Goal: Task Accomplishment & Management: Manage account settings

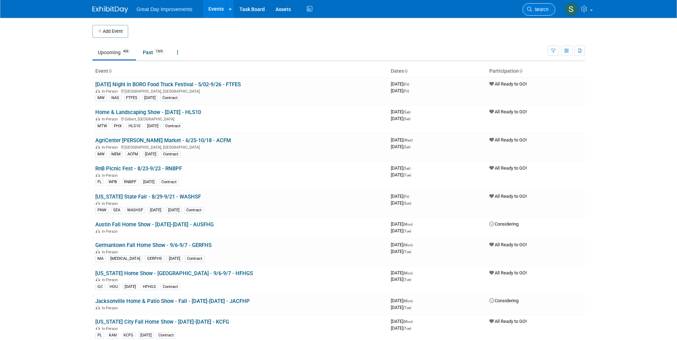
click at [550, 9] on link "Search" at bounding box center [538, 9] width 33 height 12
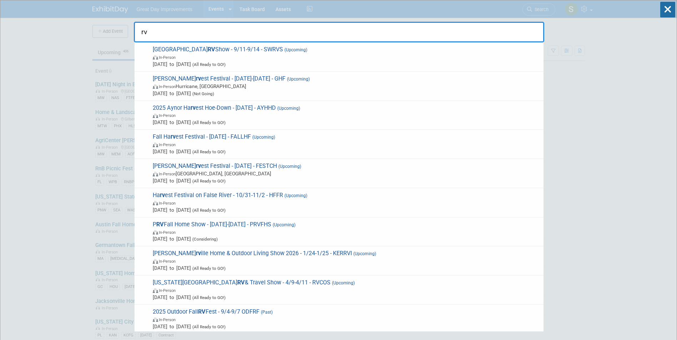
type input "r"
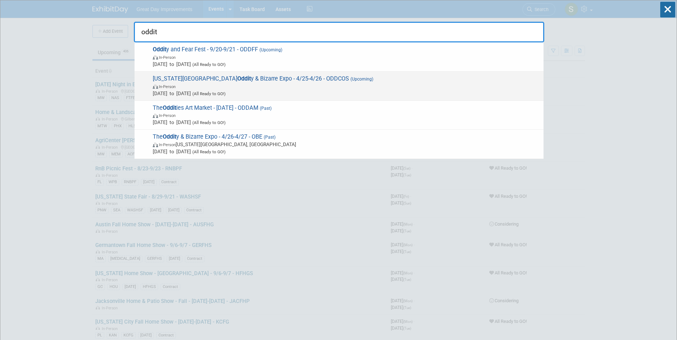
type input "oddit"
click at [270, 72] on div "Colorado Springs Oddit y & Bizarre Expo - 4/25-4/26 - ODDCOS (Upcoming) In-Pers…" at bounding box center [338, 86] width 409 height 29
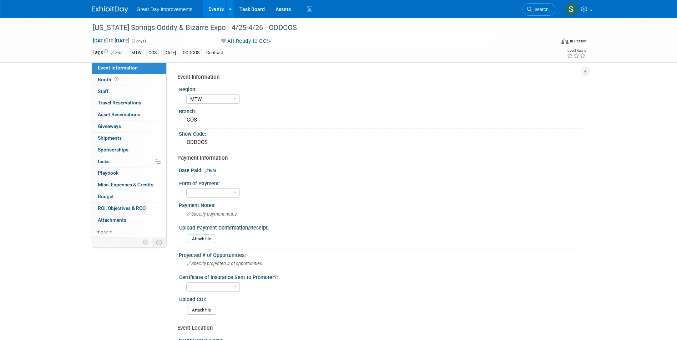
select select "MTW"
click at [213, 171] on link "Edit" at bounding box center [210, 170] width 12 height 5
select select "8"
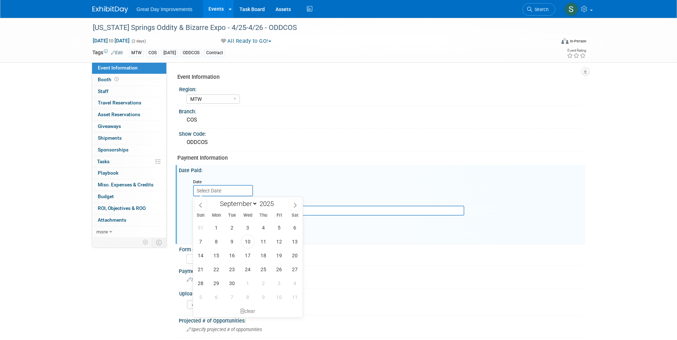
click at [236, 195] on body "Great Day Improvements Events Add Event Bulk Upload Events Shareable Event Boar…" at bounding box center [338, 170] width 677 height 340
click at [251, 244] on span "10" at bounding box center [248, 242] width 14 height 14
type input "Sep 10, 2025"
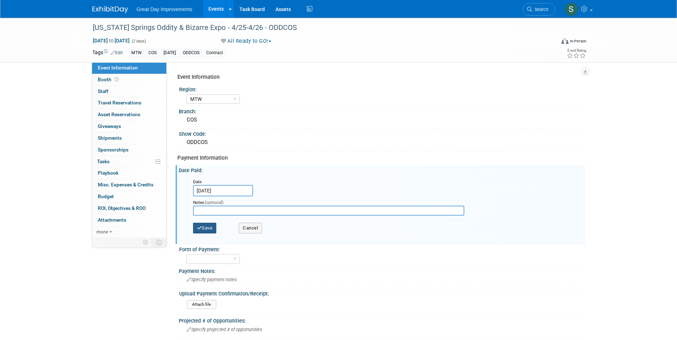
click at [205, 223] on div "Save Cancel" at bounding box center [383, 229] width 381 height 20
click at [208, 229] on button "Save" at bounding box center [205, 228] width 24 height 11
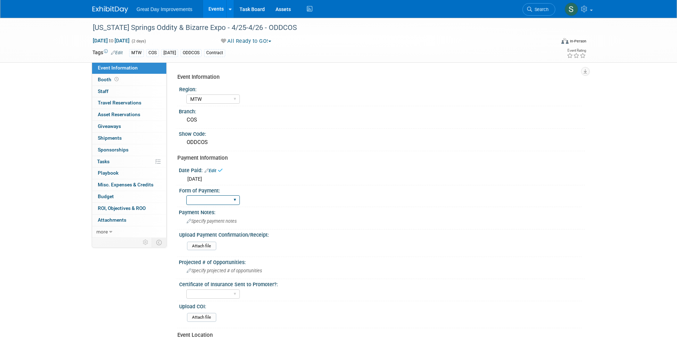
click at [209, 201] on select "Paid via CC Check Requested Pay at the Gate Other" at bounding box center [213, 200] width 54 height 10
select select "Paid via CC"
click at [186, 195] on select "Paid via CC Check Requested Pay at the Gate Other" at bounding box center [213, 200] width 54 height 10
click at [121, 12] on img at bounding box center [110, 9] width 36 height 7
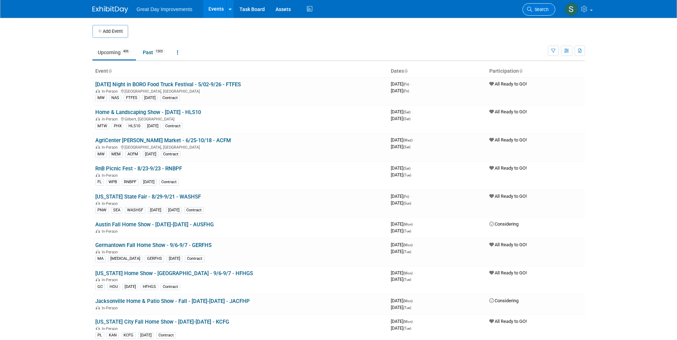
click at [531, 4] on link "Search" at bounding box center [538, 9] width 33 height 12
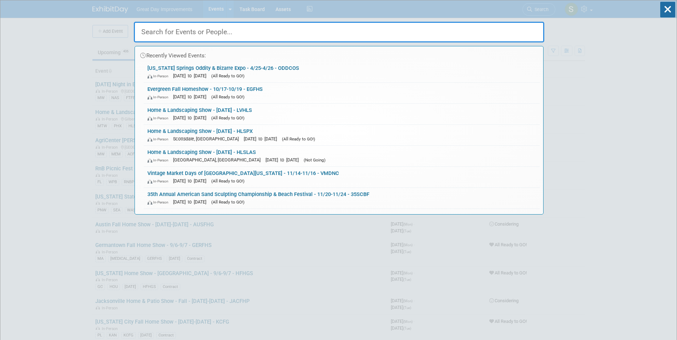
type input "o"
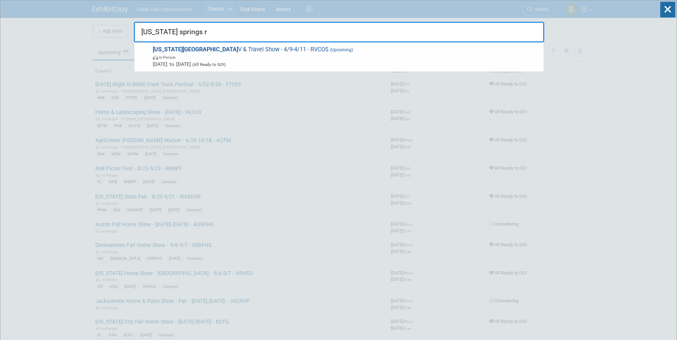
click at [364, 42] on div "colorado springs r Colorado Springs R V & Travel Show - 4/9-4/11 - RVCOS (Upcom…" at bounding box center [339, 30] width 410 height 24
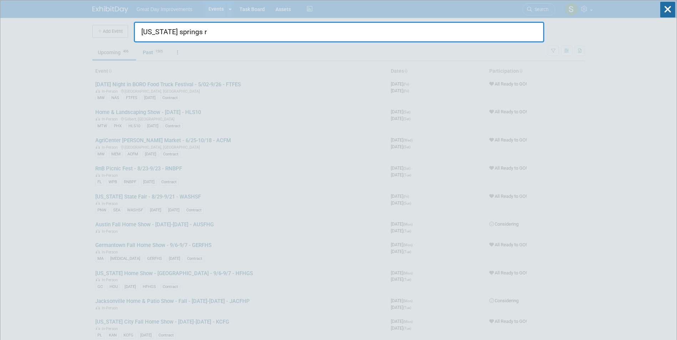
click at [201, 20] on div "colorado springs r" at bounding box center [339, 30] width 410 height 24
click at [210, 27] on input "colorado springs r" at bounding box center [339, 32] width 410 height 21
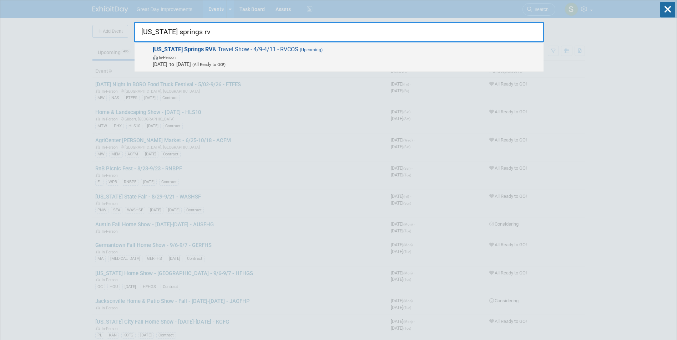
type input "colorado springs rv"
click at [241, 55] on span "In-Person" at bounding box center [346, 57] width 387 height 7
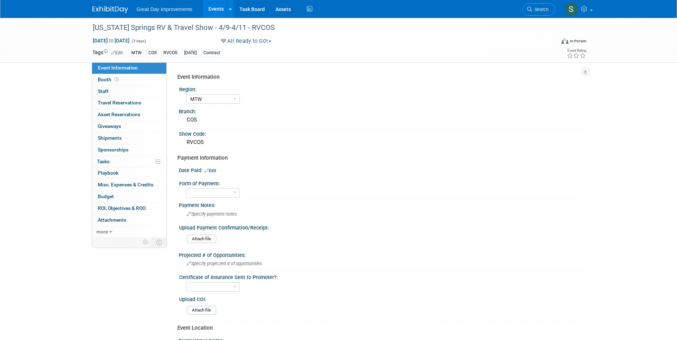
select select "MTW"
click at [212, 171] on link "Edit" at bounding box center [210, 170] width 12 height 5
select select "8"
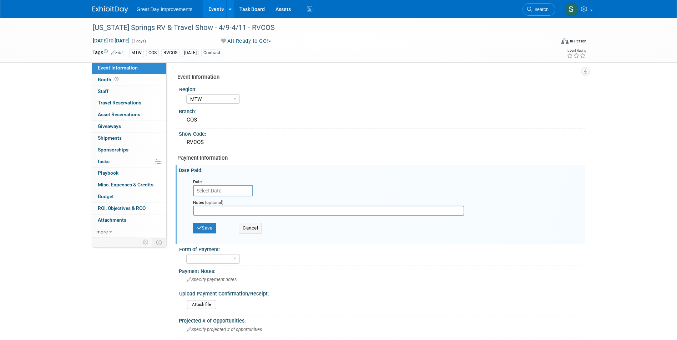
click at [223, 192] on input "text" at bounding box center [223, 190] width 60 height 11
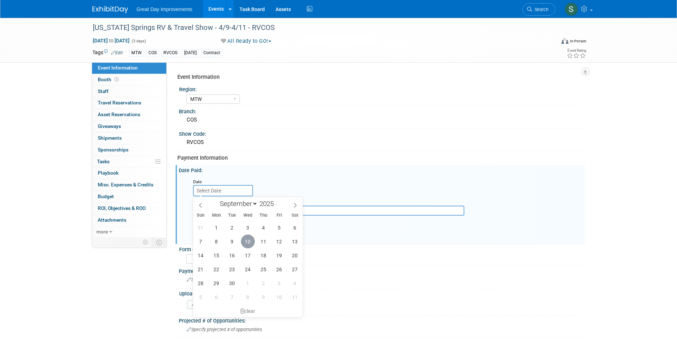
click at [245, 242] on span "10" at bounding box center [248, 242] width 14 height 14
type input "Sep 10, 2025"
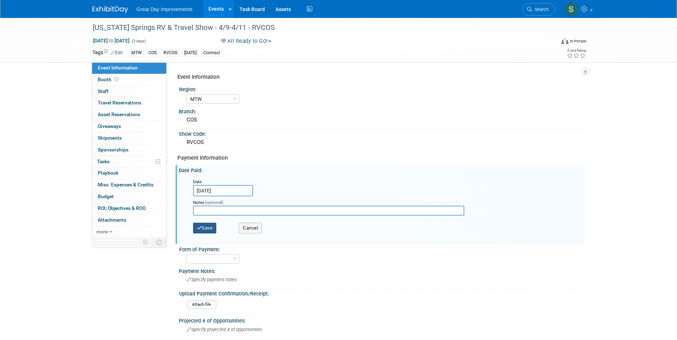
click at [213, 225] on button "Save" at bounding box center [205, 228] width 24 height 11
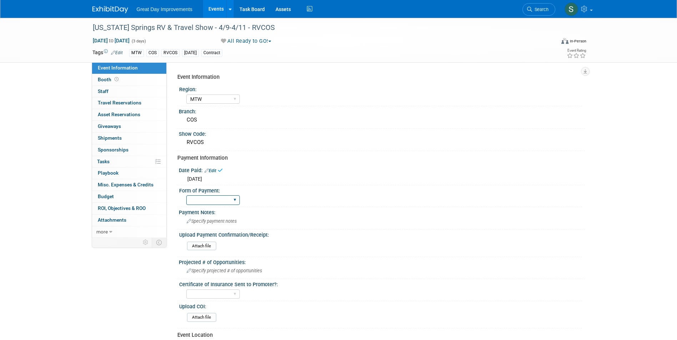
click at [216, 203] on select "Paid via CC Check Requested Pay at the Gate Other" at bounding box center [213, 200] width 54 height 10
select select "Paid via CC"
click at [186, 195] on select "Paid via CC Check Requested Pay at the Gate Other" at bounding box center [213, 200] width 54 height 10
click at [98, 10] on img at bounding box center [110, 9] width 36 height 7
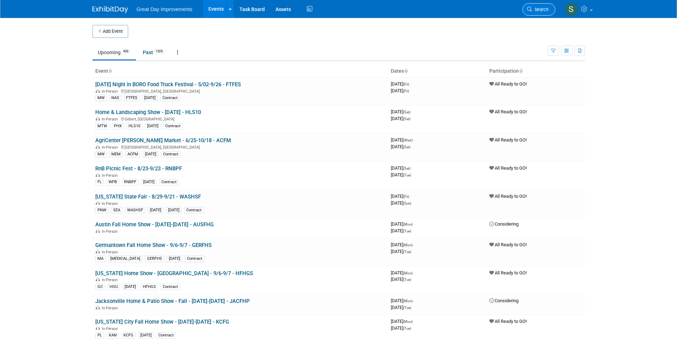
click at [540, 5] on link "Search" at bounding box center [538, 9] width 33 height 12
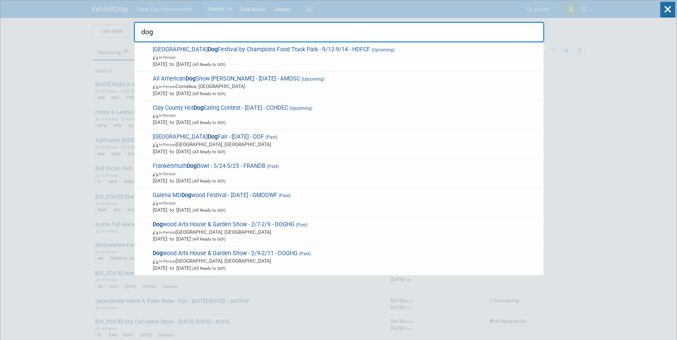
drag, startPoint x: 156, startPoint y: 33, endPoint x: 78, endPoint y: 30, distance: 77.1
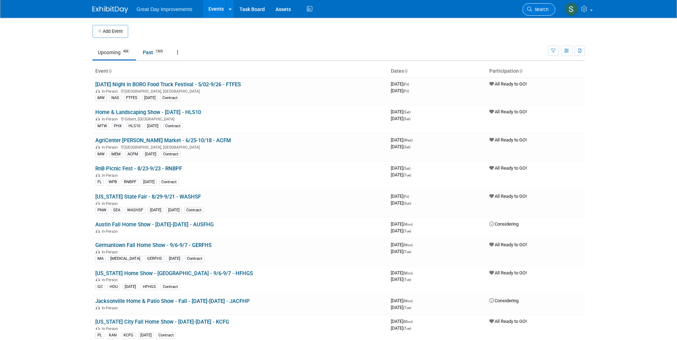
click at [530, 10] on icon at bounding box center [529, 9] width 5 height 5
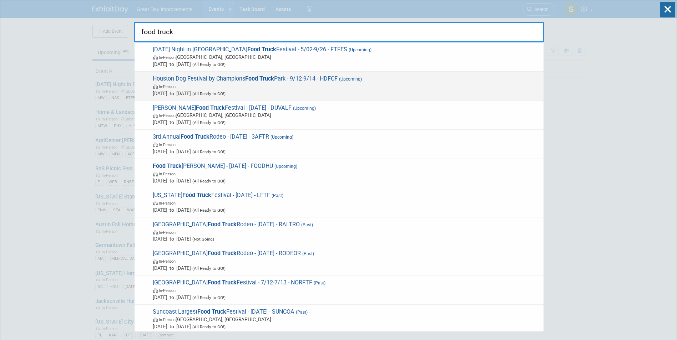
type input "food truck"
click at [338, 86] on span "In-Person" at bounding box center [346, 86] width 387 height 7
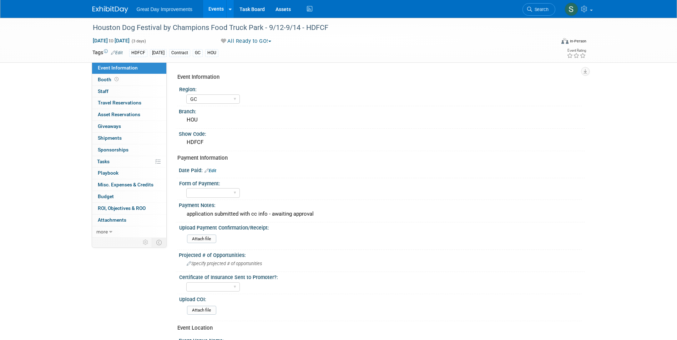
select select "GC"
click at [123, 39] on span "Sep 12, 2025 to Sep 14, 2025" at bounding box center [110, 40] width 37 height 6
select select "8"
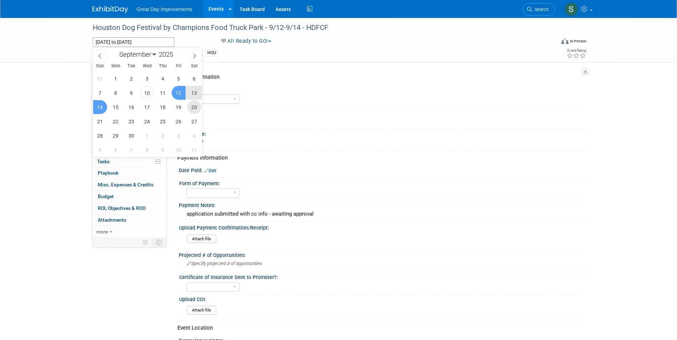
click at [195, 108] on span "20" at bounding box center [194, 107] width 14 height 14
type input "Sep 20, 2025"
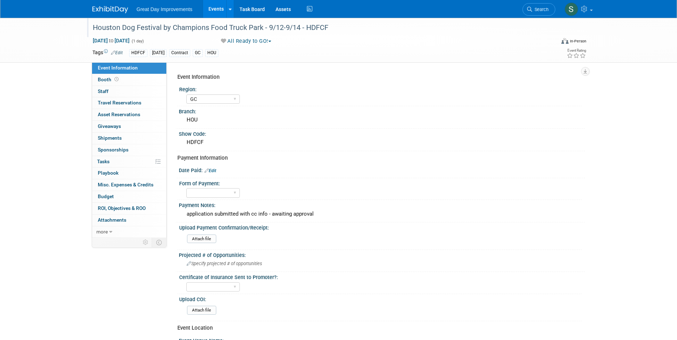
click at [329, 28] on div "Houston Dog Festival by Champions Food Truck Park - 9/12-9/14 - HDFCF" at bounding box center [317, 27] width 454 height 13
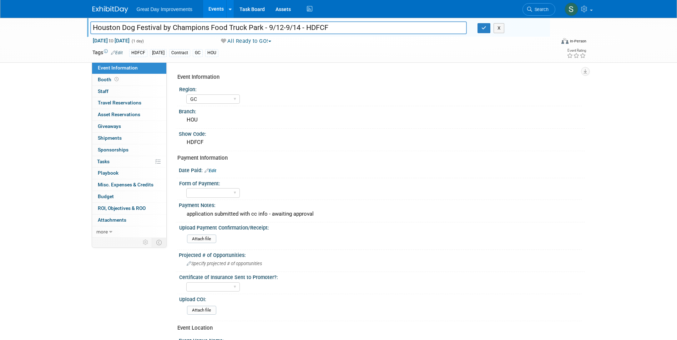
drag, startPoint x: 300, startPoint y: 30, endPoint x: 268, endPoint y: 30, distance: 32.5
click at [268, 30] on input "Houston Dog Festival by Champions Food Truck Park - 9/12-9/14 - HDFCF" at bounding box center [278, 27] width 377 height 12
drag, startPoint x: 284, startPoint y: 29, endPoint x: 324, endPoint y: 25, distance: 40.5
click at [284, 29] on input "Houston Dog Festival by Champions Food Truck Park - 9/20/ - HDFCF" at bounding box center [278, 27] width 377 height 12
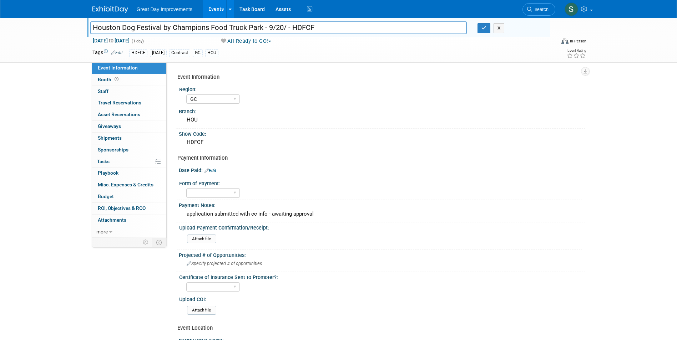
click at [286, 24] on input "Houston Dog Festival by Champions Food Truck Park - 9/20/ - HDFCF" at bounding box center [278, 27] width 377 height 12
type input "Houston Dog Festival by Champions Food Truck Park - 9/20/25 - HDFCF"
click at [340, 64] on div "Event Information Region: GC MA MW MTW NE NEW OV PL PNW SA SE SC UMW FL Branch:…" at bounding box center [376, 150] width 418 height 176
click at [486, 30] on icon "button" at bounding box center [483, 28] width 5 height 5
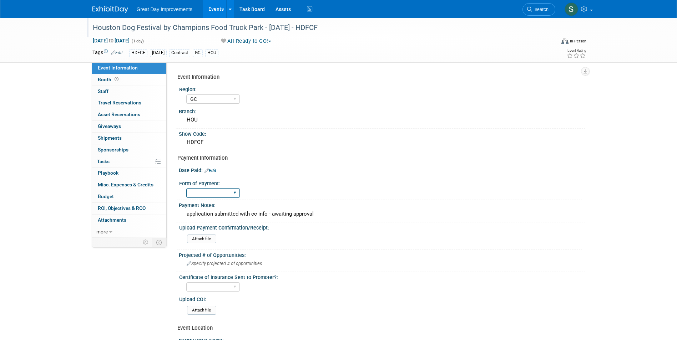
click at [225, 195] on select "Paid via CC Check Requested Pay at the Gate Other" at bounding box center [213, 193] width 54 height 10
select select "Paid via CC"
click at [186, 188] on select "Paid via CC Check Requested Pay at the Gate Other" at bounding box center [213, 193] width 54 height 10
click at [215, 169] on link "Edit" at bounding box center [210, 170] width 12 height 5
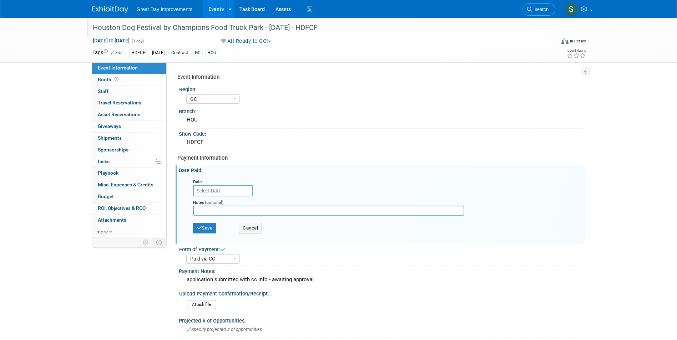
click at [215, 190] on input "text" at bounding box center [223, 190] width 60 height 11
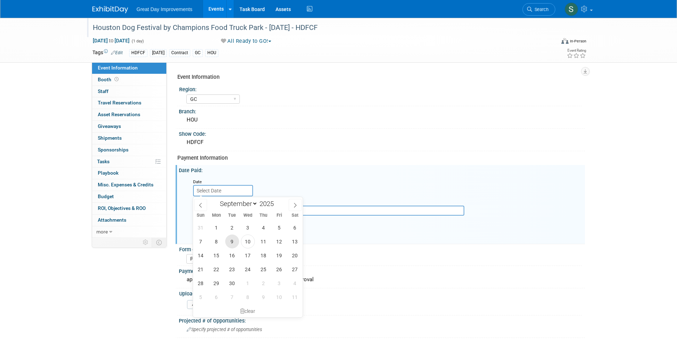
click at [230, 243] on span "9" at bounding box center [232, 242] width 14 height 14
type input "Sep 9, 2025"
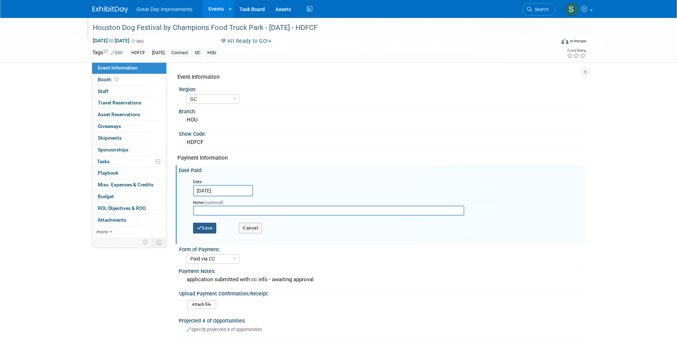
click at [209, 228] on button "Save" at bounding box center [205, 228] width 24 height 11
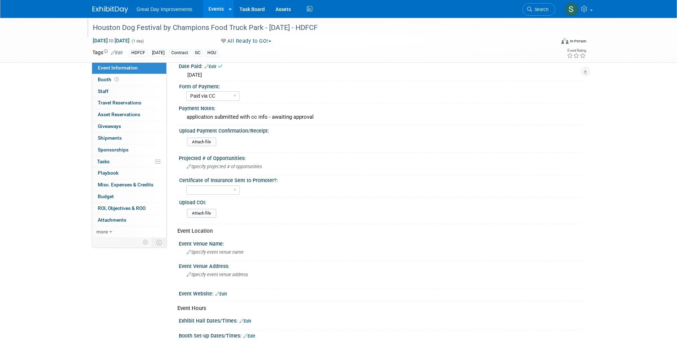
scroll to position [107, 0]
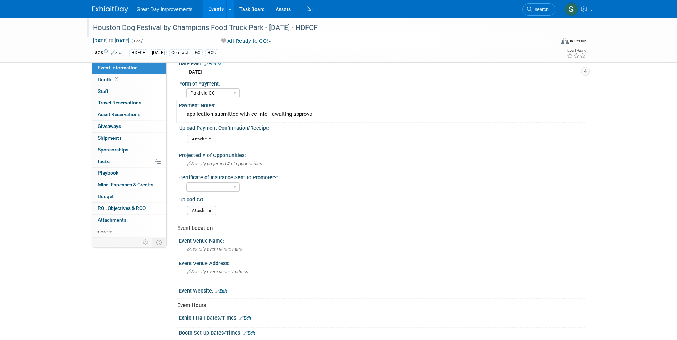
click at [242, 108] on div "Payment Notes:" at bounding box center [382, 104] width 406 height 9
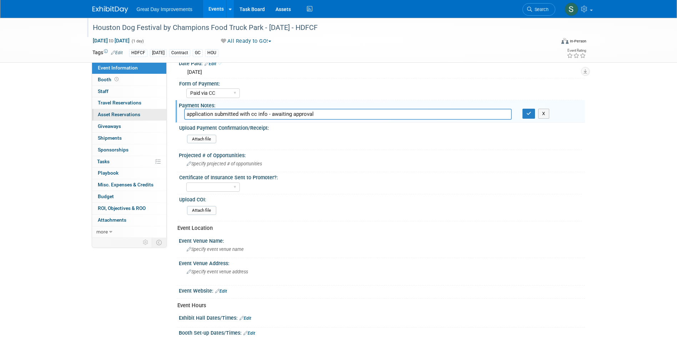
drag, startPoint x: 327, startPoint y: 114, endPoint x: 118, endPoint y: 116, distance: 209.1
click at [119, 116] on div "Event Information Event Info Booth Booth 0 Staff 0 Staff 0 Travel Reservations …" at bounding box center [338, 134] width 503 height 447
type input "a"
type input "approved and paid"
drag, startPoint x: 533, startPoint y: 115, endPoint x: 534, endPoint y: 130, distance: 15.7
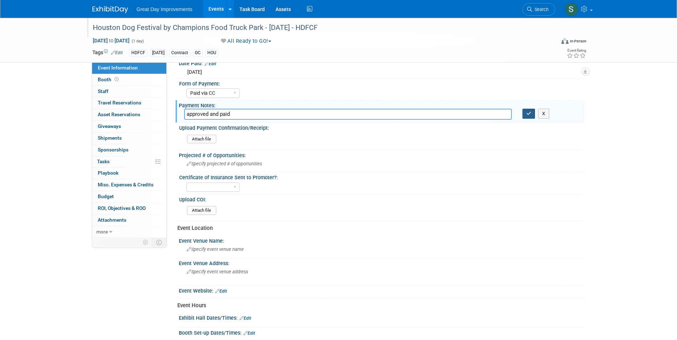
click at [533, 115] on button "button" at bounding box center [528, 114] width 13 height 10
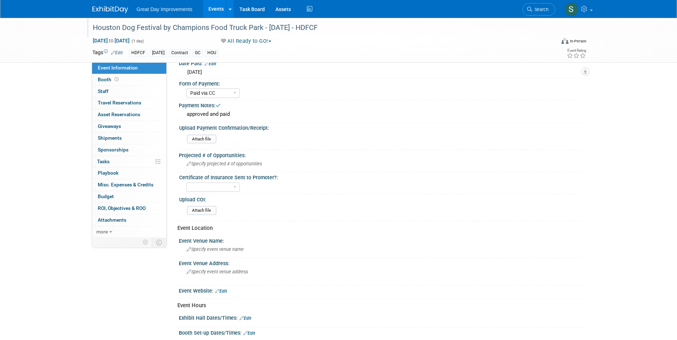
click at [103, 3] on link at bounding box center [114, 6] width 44 height 6
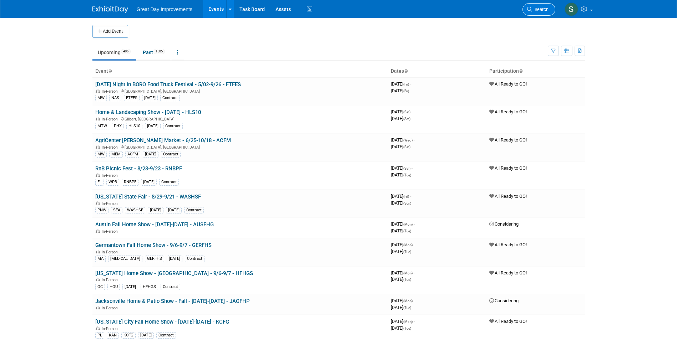
click at [536, 9] on span "Search" at bounding box center [540, 9] width 16 height 5
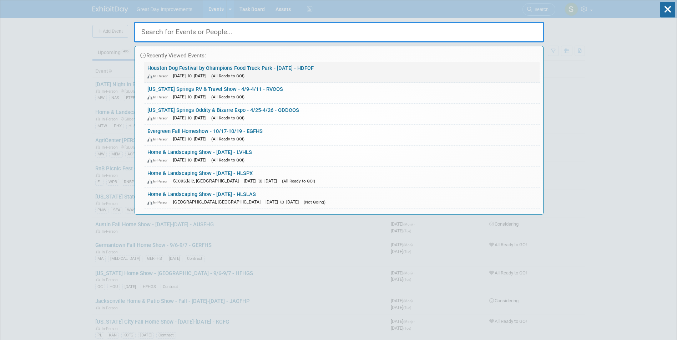
click at [246, 66] on link "Houston Dog Festival by Champions Food Truck Park - [DATE] - HDFCF In-Person [D…" at bounding box center [342, 72] width 396 height 21
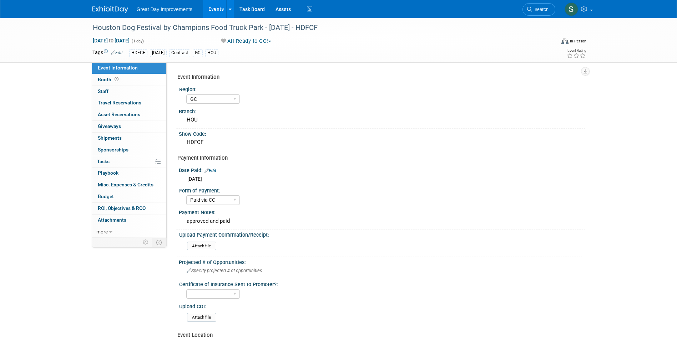
select select "GC"
select select "Paid via CC"
click at [320, 22] on div "Houston Dog Festival by Champions Food Truck Park - [DATE] - HDFCF" at bounding box center [317, 27] width 454 height 13
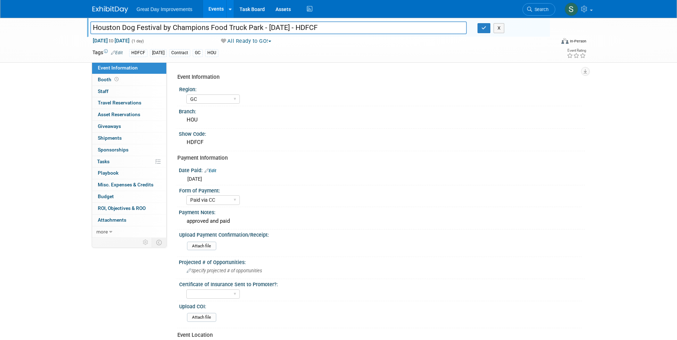
drag, startPoint x: 335, startPoint y: 30, endPoint x: 300, endPoint y: 26, distance: 35.6
click at [300, 26] on input "Houston Dog Festival by Champions Food Truck Park - [DATE] - HDFCF" at bounding box center [278, 27] width 377 height 12
click at [117, 11] on img at bounding box center [110, 9] width 36 height 7
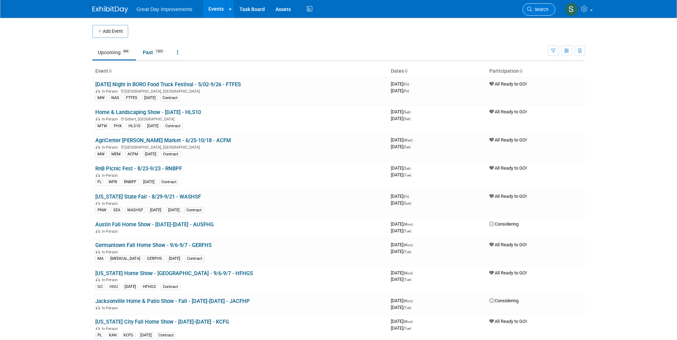
click at [535, 15] on link "Search" at bounding box center [538, 9] width 33 height 12
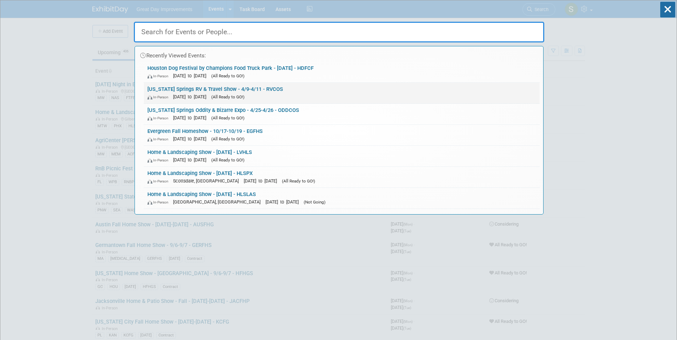
click at [254, 86] on link "Colorado Springs RV & Travel Show - 4/9-4/11 - RVCOS In-Person Apr 9, 2026 to A…" at bounding box center [342, 93] width 396 height 21
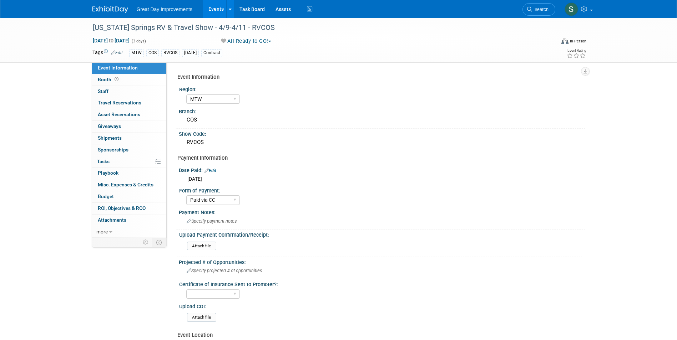
select select "MTW"
select select "Paid via CC"
drag, startPoint x: 0, startPoint y: 0, endPoint x: 544, endPoint y: 10, distance: 543.8
click at [544, 10] on span "Search" at bounding box center [540, 9] width 16 height 5
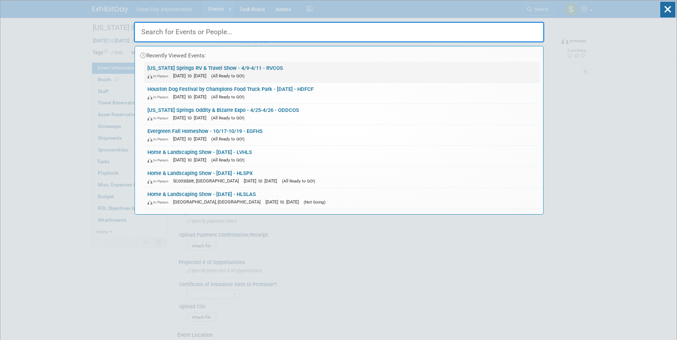
click at [321, 66] on link "Colorado Springs RV & Travel Show - 4/9-4/11 - RVCOS In-Person Apr 9, 2026 to A…" at bounding box center [342, 72] width 396 height 21
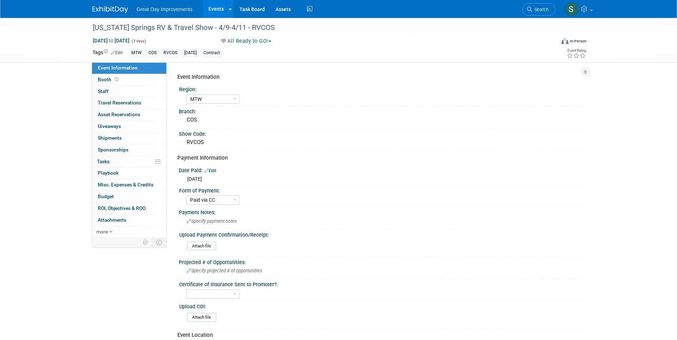
select select "MTW"
select select "Paid via CC"
click at [528, 8] on icon at bounding box center [529, 9] width 5 height 5
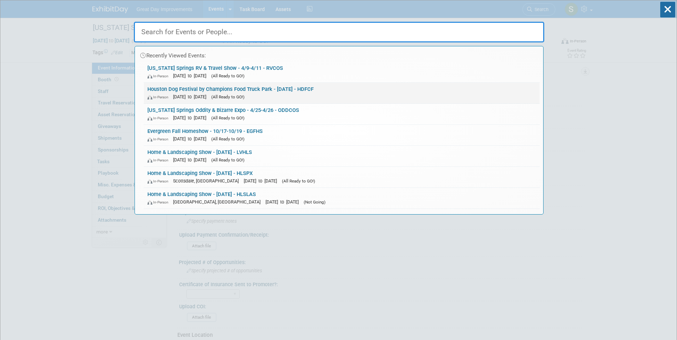
click at [351, 88] on link "Houston Dog Festival by Champions Food Truck Park - [DATE] - HDFCF In-Person [D…" at bounding box center [342, 93] width 396 height 21
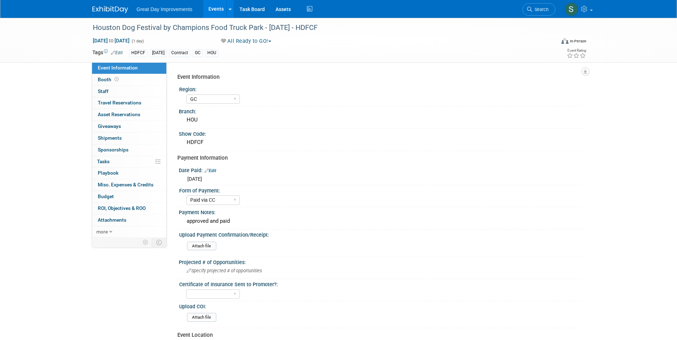
select select "GC"
select select "Paid via CC"
click at [107, 8] on img at bounding box center [110, 9] width 36 height 7
